Goal: Information Seeking & Learning: Learn about a topic

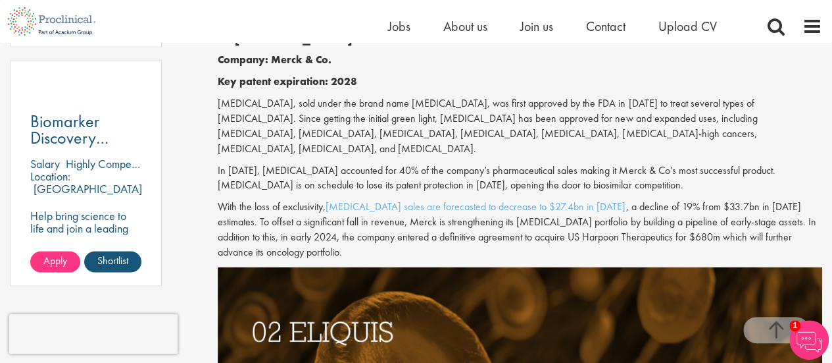
scroll to position [790, 0]
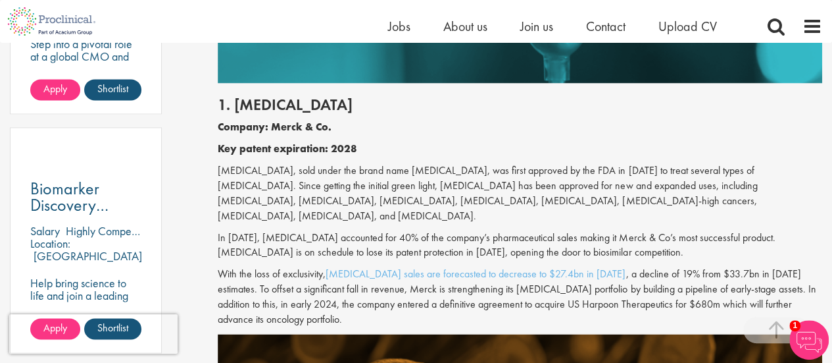
scroll to position [921, 0]
